Goal: Transaction & Acquisition: Purchase product/service

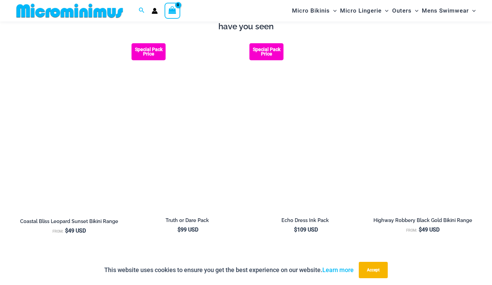
scroll to position [766, 0]
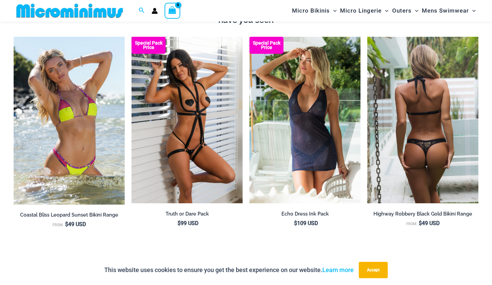
click at [412, 98] on img at bounding box center [422, 120] width 111 height 167
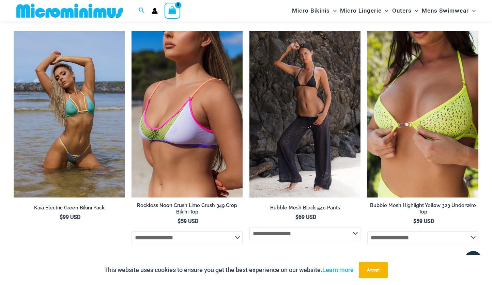
scroll to position [2150, 0]
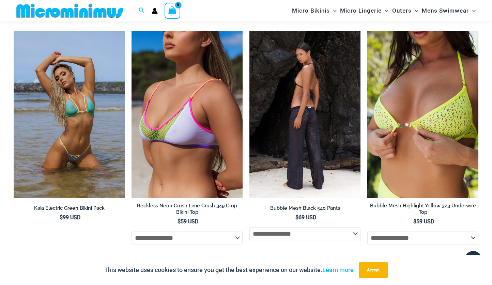
click at [276, 98] on img at bounding box center [304, 114] width 111 height 167
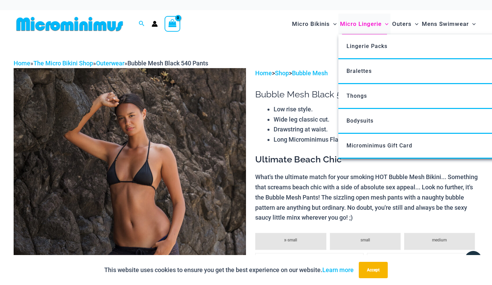
click at [350, 23] on span "Micro Lingerie" at bounding box center [361, 23] width 42 height 17
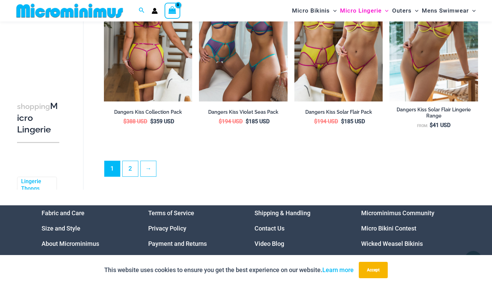
scroll to position [1559, 0]
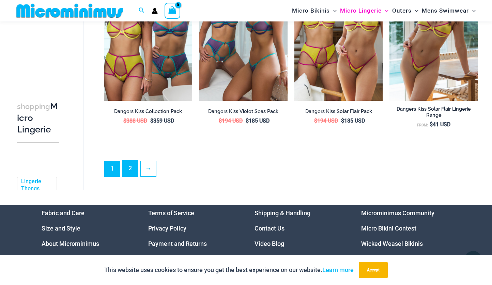
click at [128, 173] on link "2" at bounding box center [130, 168] width 15 height 16
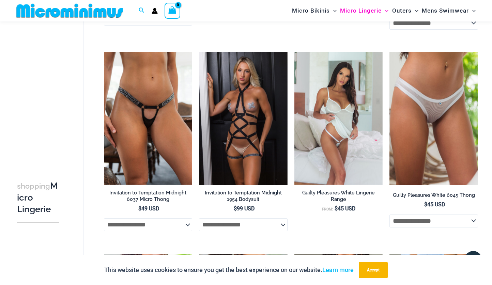
scroll to position [630, 0]
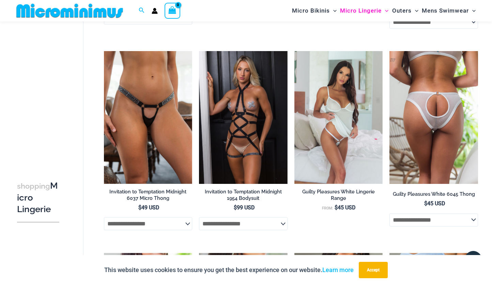
click at [448, 109] on img at bounding box center [433, 117] width 89 height 132
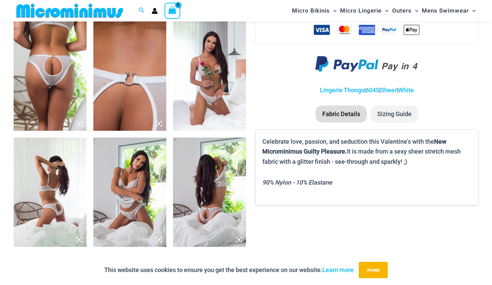
scroll to position [395, 0]
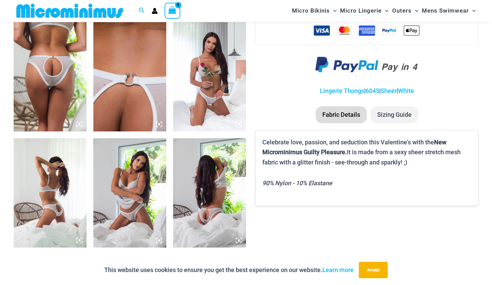
click at [40, 83] on img at bounding box center [50, 76] width 73 height 109
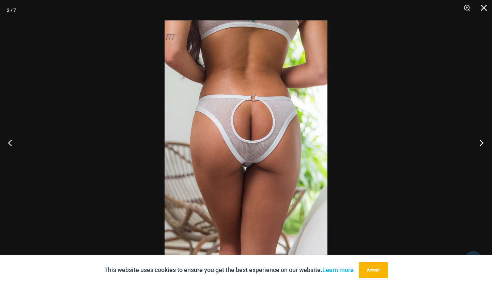
click at [481, 142] on button "Next" at bounding box center [479, 143] width 26 height 34
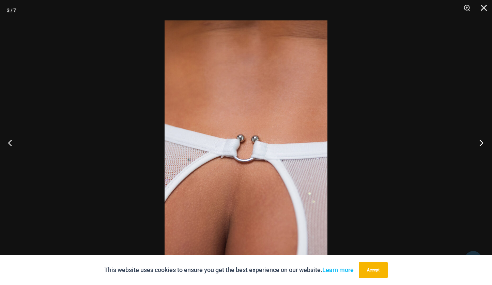
click at [481, 142] on button "Next" at bounding box center [479, 143] width 26 height 34
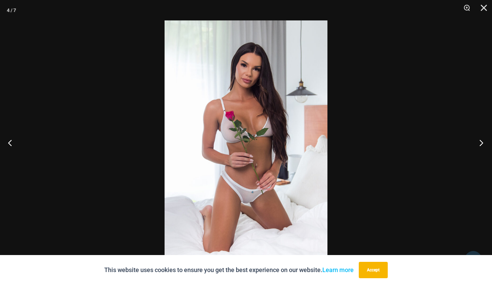
click at [481, 142] on button "Next" at bounding box center [479, 143] width 26 height 34
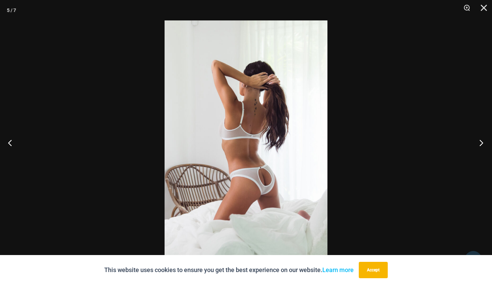
click at [481, 142] on button "Next" at bounding box center [479, 143] width 26 height 34
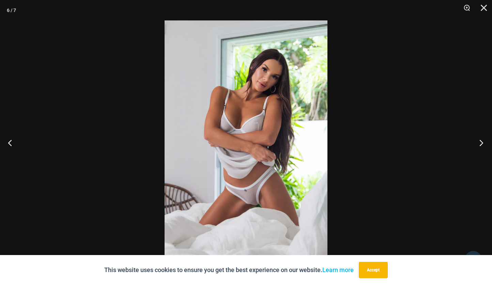
click at [481, 141] on button "Next" at bounding box center [479, 143] width 26 height 34
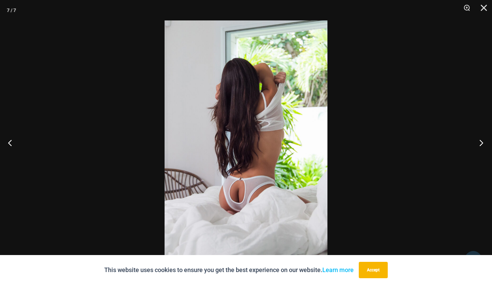
click at [481, 141] on button "Next" at bounding box center [479, 143] width 26 height 34
